Goal: Information Seeking & Learning: Understand process/instructions

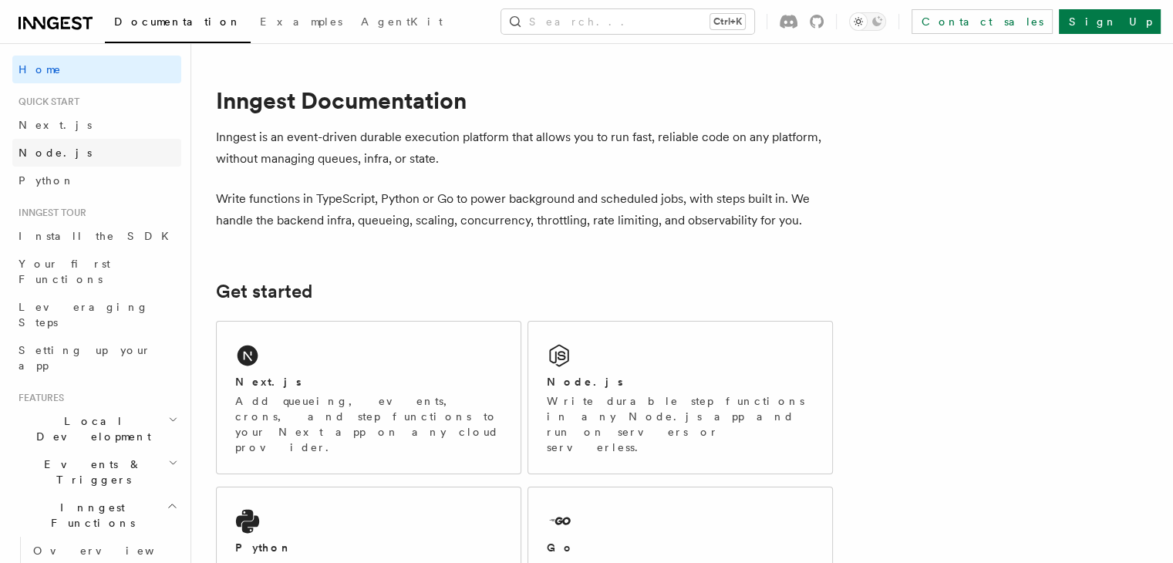
click at [38, 158] on span "Node.js" at bounding box center [55, 153] width 73 height 12
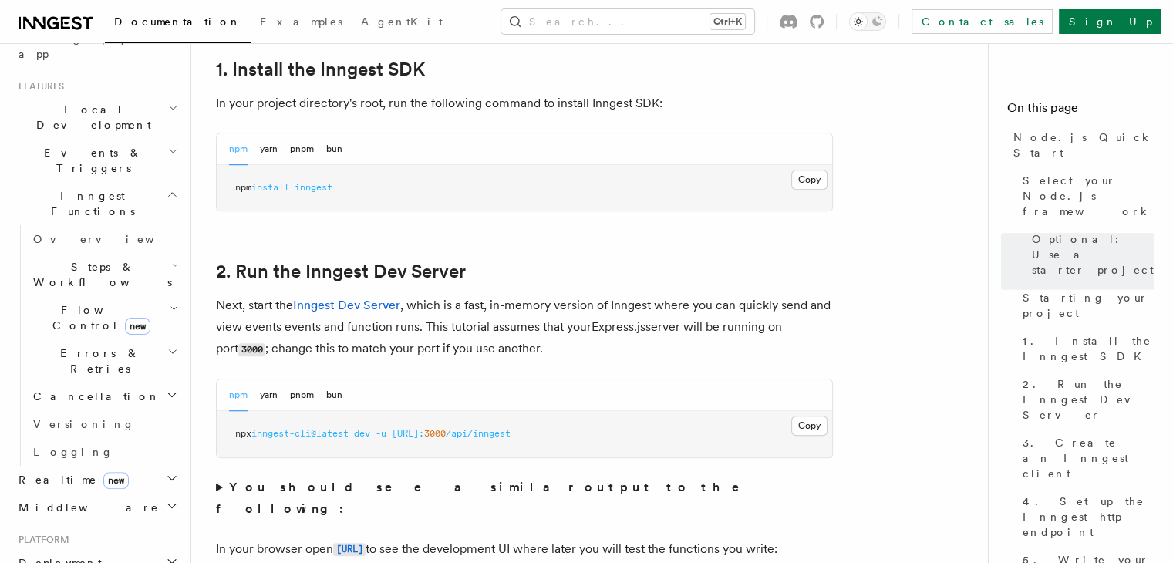
scroll to position [990, 0]
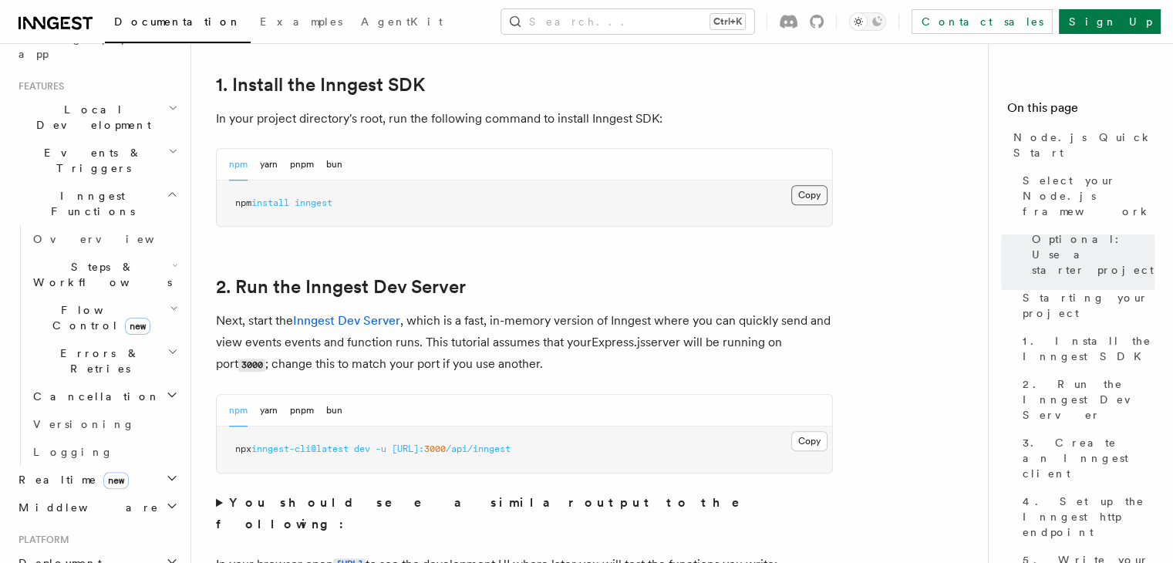
click at [806, 194] on button "Copy Copied" at bounding box center [809, 195] width 36 height 20
click at [788, 172] on div "npm yarn pnpm bun" at bounding box center [525, 165] width 616 height 32
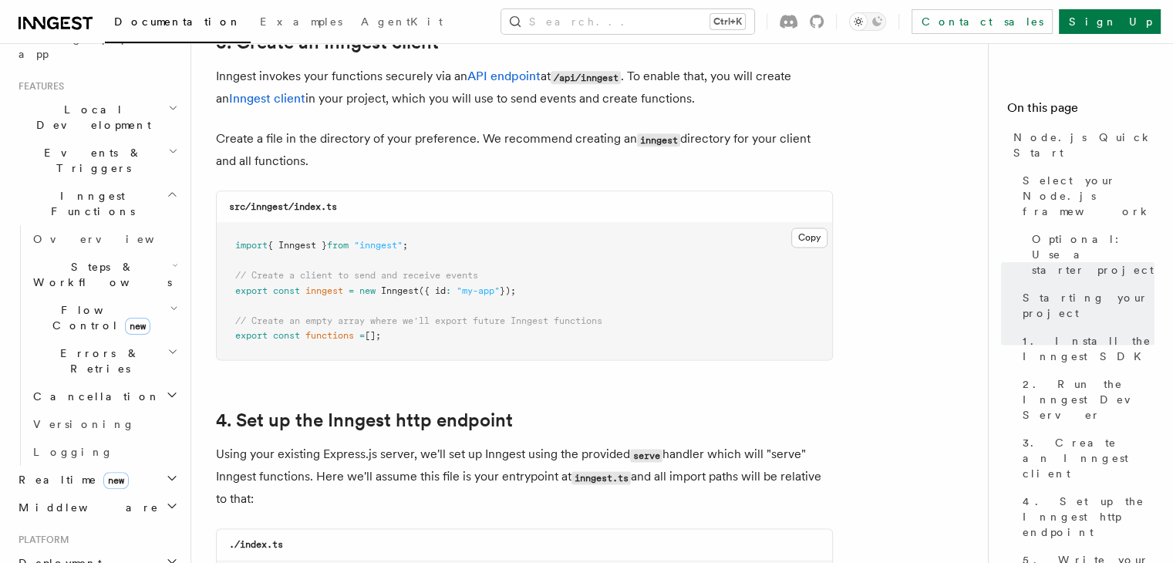
scroll to position [1999, 0]
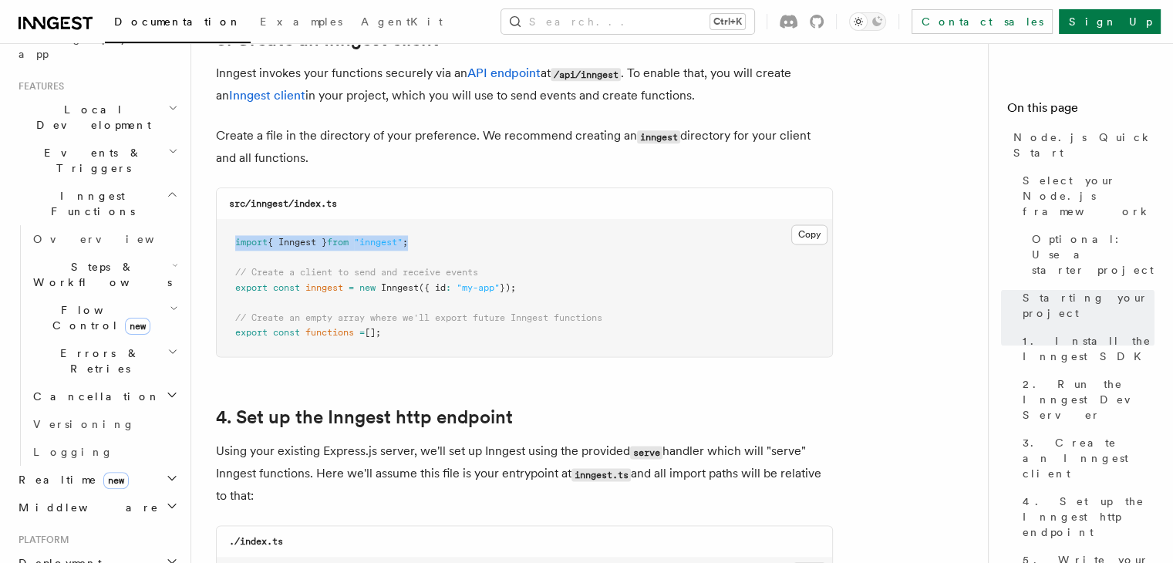
drag, startPoint x: 426, startPoint y: 240, endPoint x: 231, endPoint y: 249, distance: 195.4
click at [231, 249] on pre "import { Inngest } from "inngest" ; // Create a client to send and receive even…" at bounding box center [525, 288] width 616 height 137
click at [536, 285] on pre "import { Inngest } from "inngest" ; // Create a client to send and receive even…" at bounding box center [525, 288] width 616 height 137
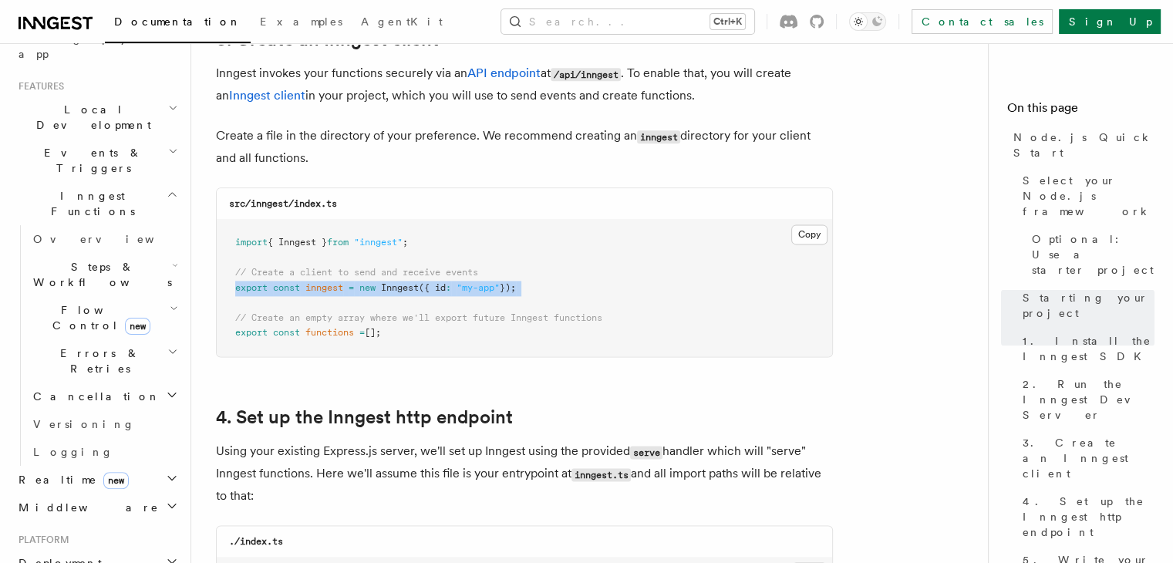
click at [536, 285] on pre "import { Inngest } from "inngest" ; // Create a client to send and receive even…" at bounding box center [525, 288] width 616 height 137
drag, startPoint x: 234, startPoint y: 268, endPoint x: 548, endPoint y: 288, distance: 313.8
click at [548, 288] on pre "import { Inngest } from "inngest" ; // Create a client to send and receive even…" at bounding box center [525, 288] width 616 height 137
click at [649, 274] on pre "import { Inngest } from "inngest" ; // Create a client to send and receive even…" at bounding box center [525, 288] width 616 height 137
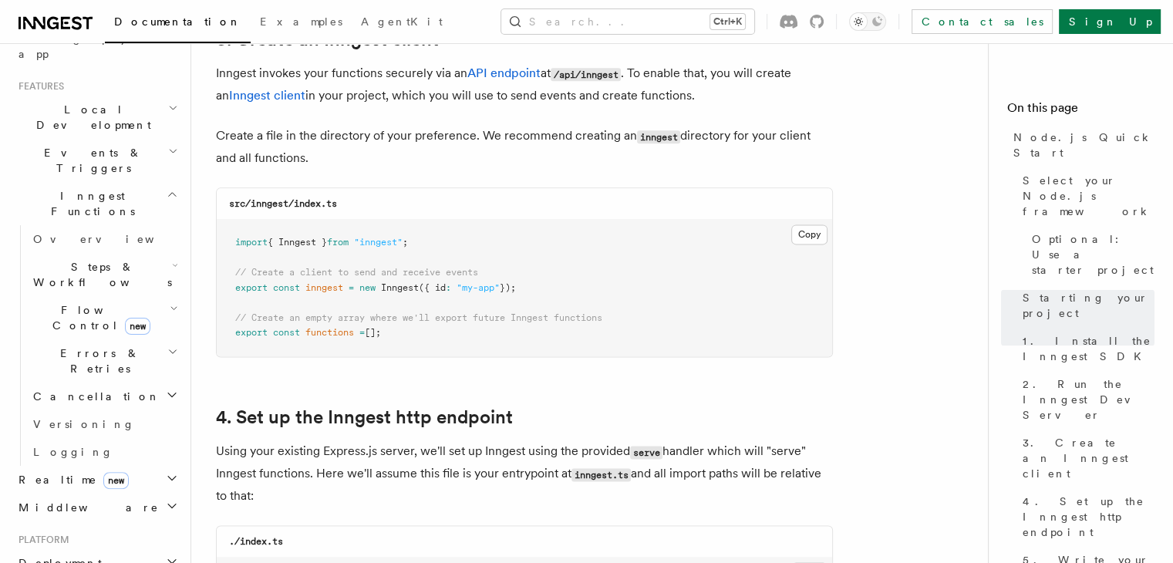
scroll to position [2120, 0]
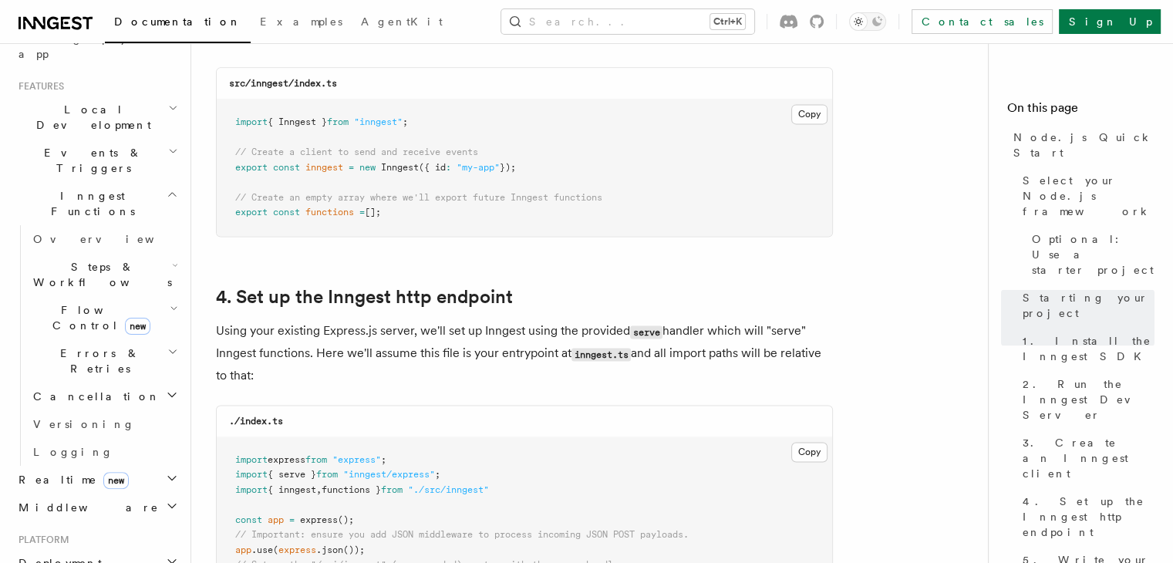
drag, startPoint x: 235, startPoint y: 195, endPoint x: 404, endPoint y: 211, distance: 169.7
click at [404, 211] on pre "import { Inngest } from "inngest" ; // Create a client to send and receive even…" at bounding box center [525, 168] width 616 height 137
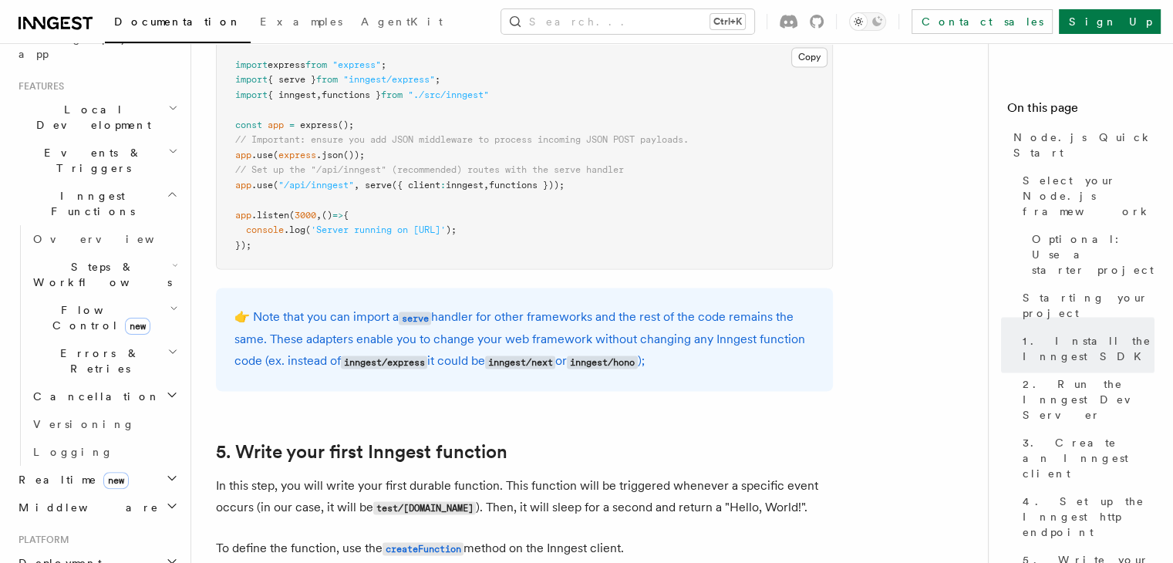
scroll to position [2524, 0]
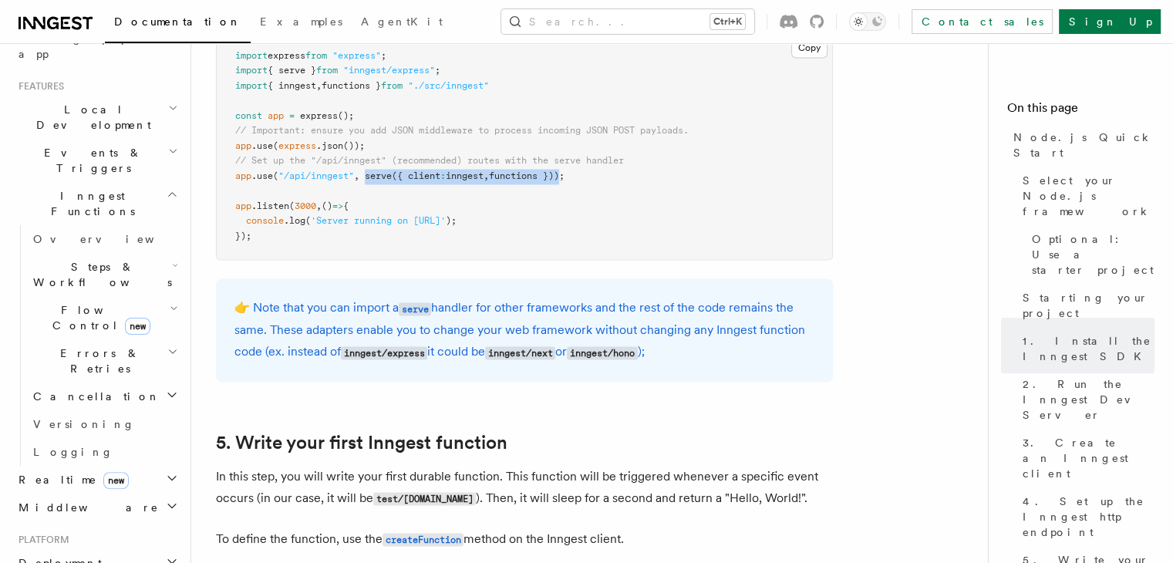
drag, startPoint x: 368, startPoint y: 174, endPoint x: 574, endPoint y: 170, distance: 206.0
click at [574, 170] on pre "import express from "express" ; import { serve } from "inngest/express" ; impor…" at bounding box center [525, 146] width 616 height 227
click at [713, 229] on pre "import express from "express" ; import { serve } from "inngest/express" ; impor…" at bounding box center [525, 146] width 616 height 227
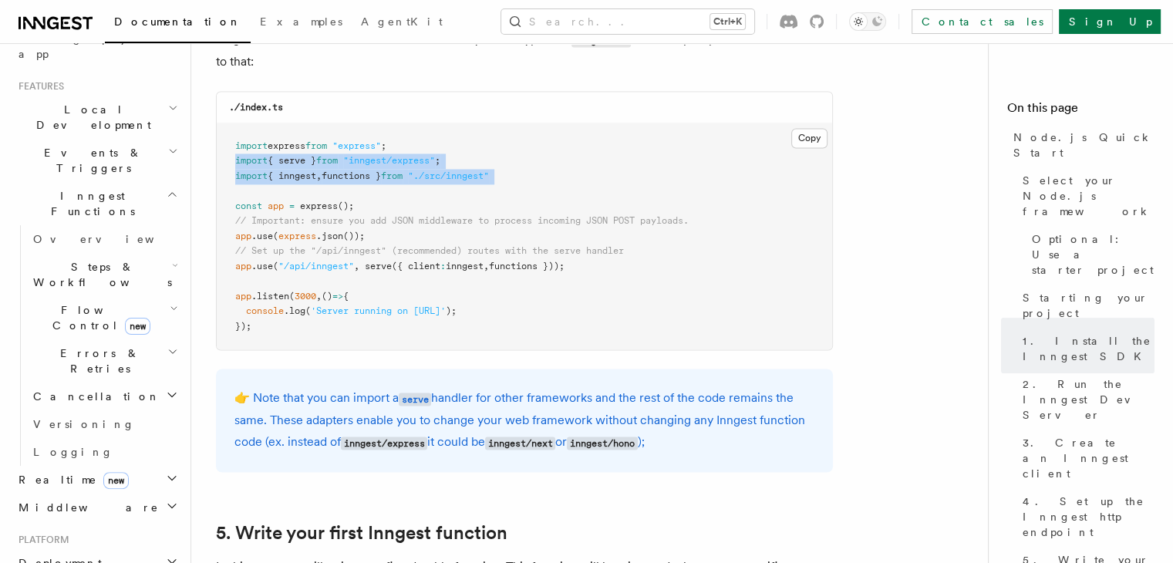
drag, startPoint x: 237, startPoint y: 164, endPoint x: 518, endPoint y: 186, distance: 282.4
click at [518, 186] on pre "import express from "express" ; import { serve } from "inngest/express" ; impor…" at bounding box center [525, 236] width 616 height 227
click at [597, 180] on pre "import express from "express" ; import { serve } from "inngest/express" ; impor…" at bounding box center [525, 236] width 616 height 227
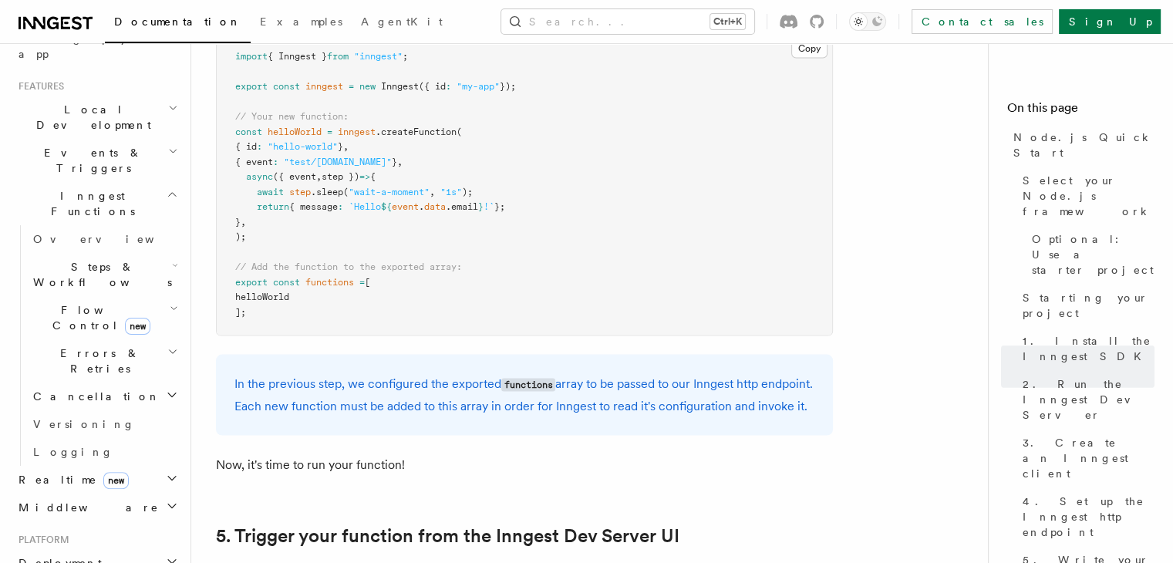
scroll to position [3172, 0]
